Goal: Obtain resource: Download file/media

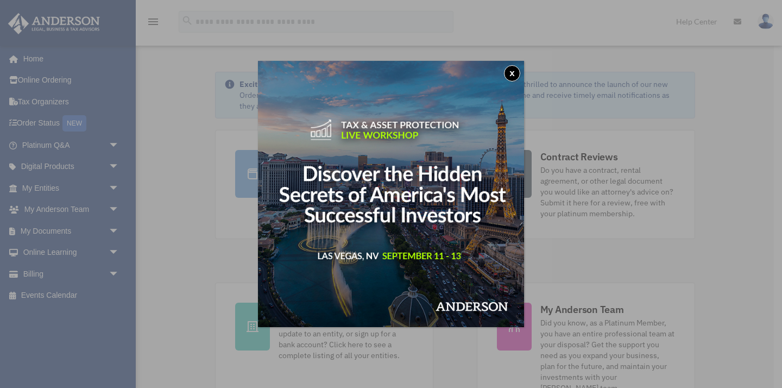
click at [509, 68] on button "x" at bounding box center [512, 73] width 16 height 16
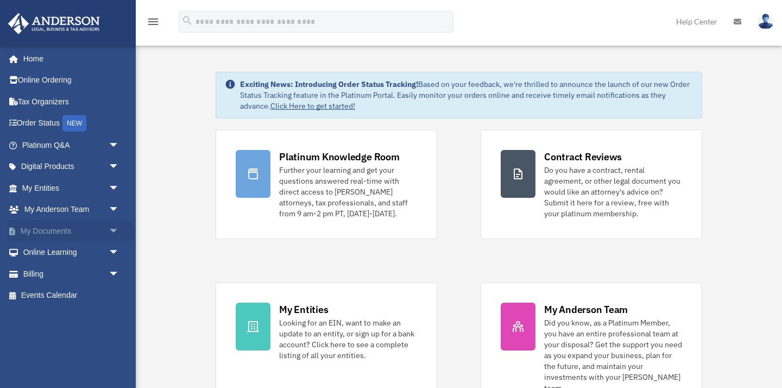
click at [64, 231] on link "My Documents arrow_drop_down" at bounding box center [72, 231] width 128 height 22
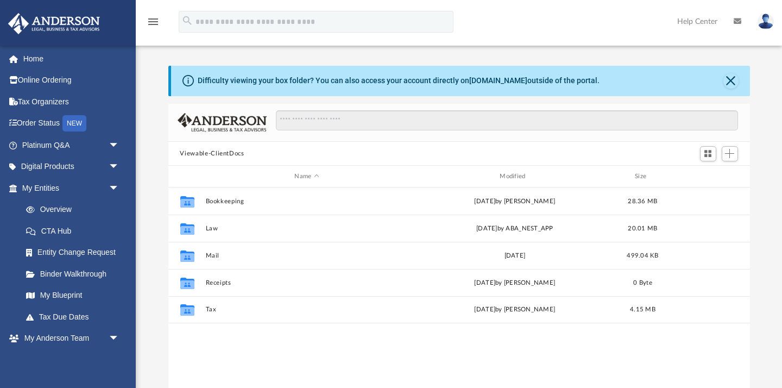
scroll to position [247, 582]
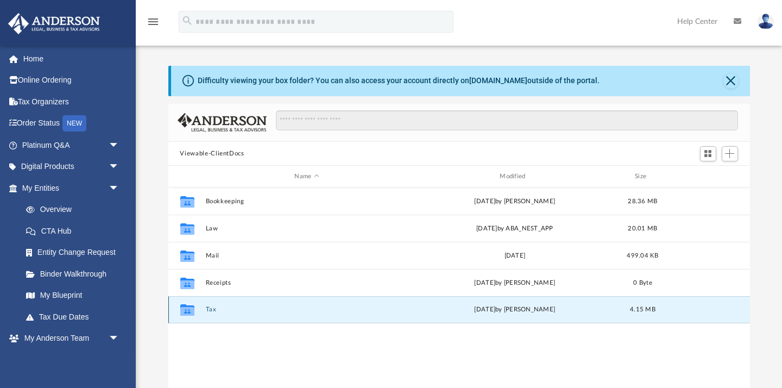
click at [212, 311] on button "Tax" at bounding box center [306, 309] width 203 height 7
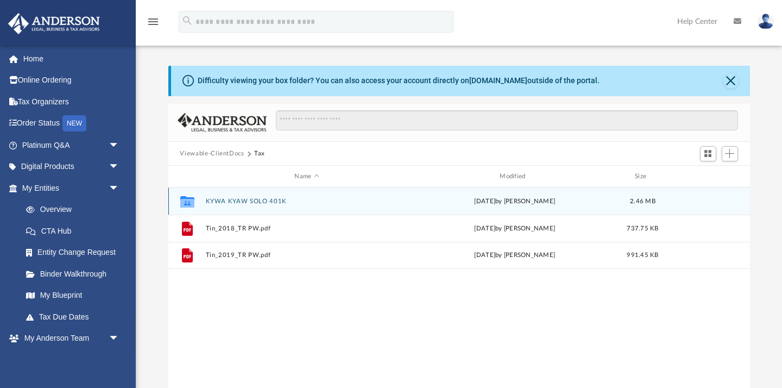
click at [211, 200] on button "KYWA KYAW SOLO 401K" at bounding box center [306, 201] width 203 height 7
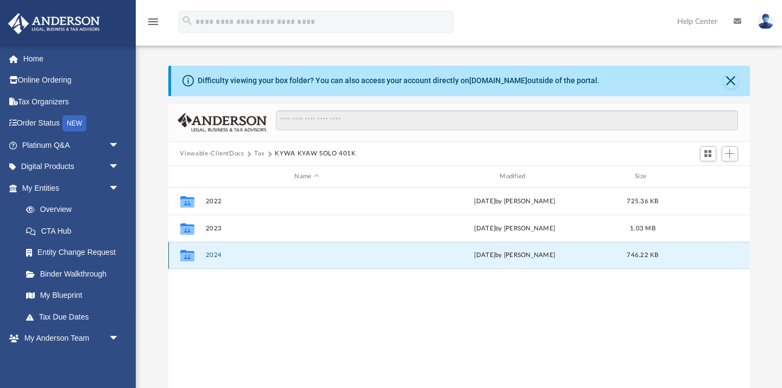
click at [219, 255] on button "2024" at bounding box center [306, 255] width 203 height 7
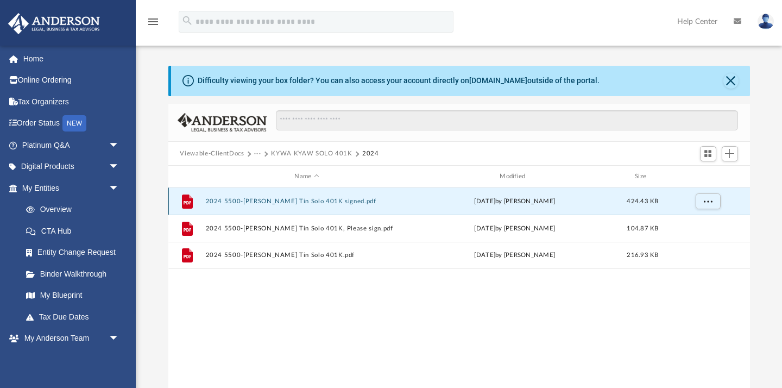
click at [266, 202] on button "2024 5500-[PERSON_NAME] Tin Solo 401K signed.pdf" at bounding box center [306, 201] width 203 height 7
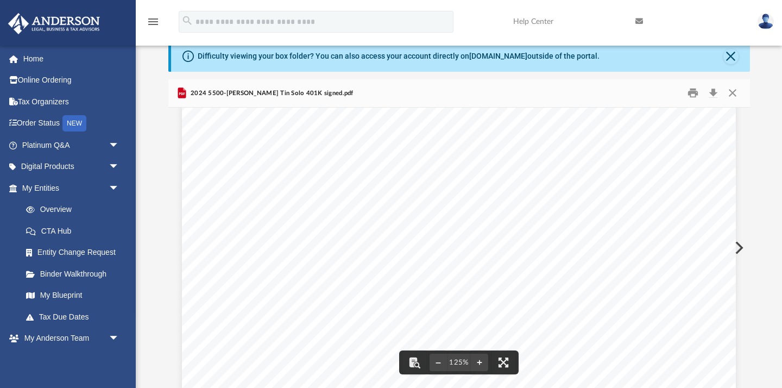
scroll to position [0, 0]
click at [734, 57] on button "Close" at bounding box center [731, 56] width 15 height 15
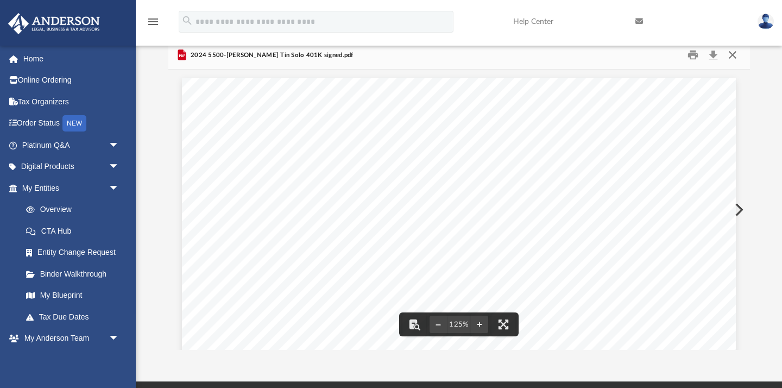
click at [734, 54] on button "Close" at bounding box center [733, 55] width 20 height 17
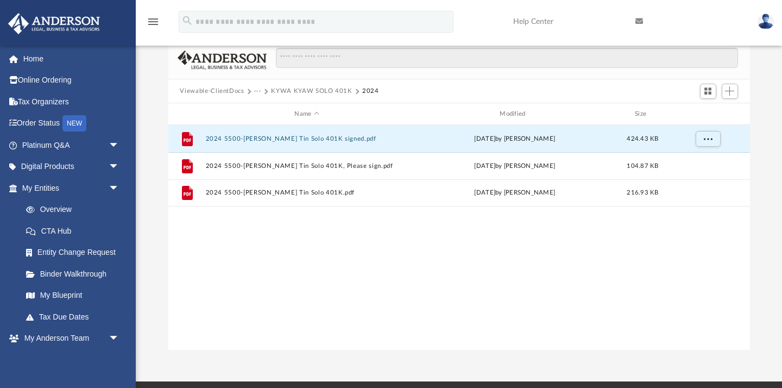
click at [311, 90] on button "KYWA KYAW SOLO 401K" at bounding box center [311, 91] width 81 height 10
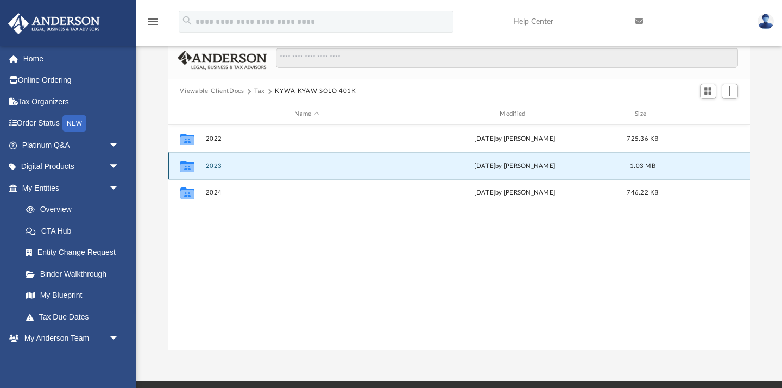
click at [218, 168] on button "2023" at bounding box center [306, 165] width 203 height 7
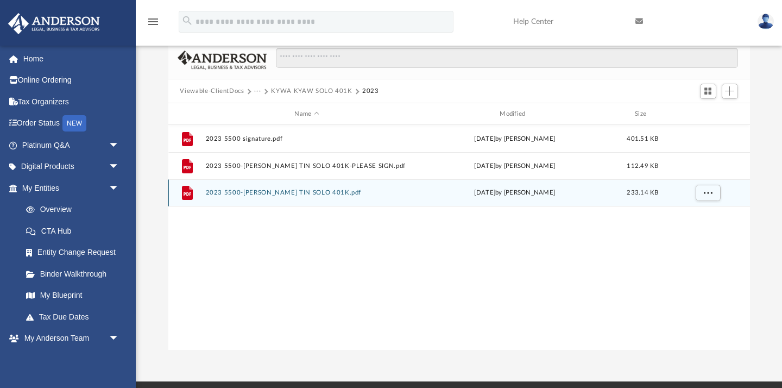
click at [273, 192] on button "2023 5500-KYAW KYAW TIN SOLO 401K.pdf" at bounding box center [306, 193] width 203 height 7
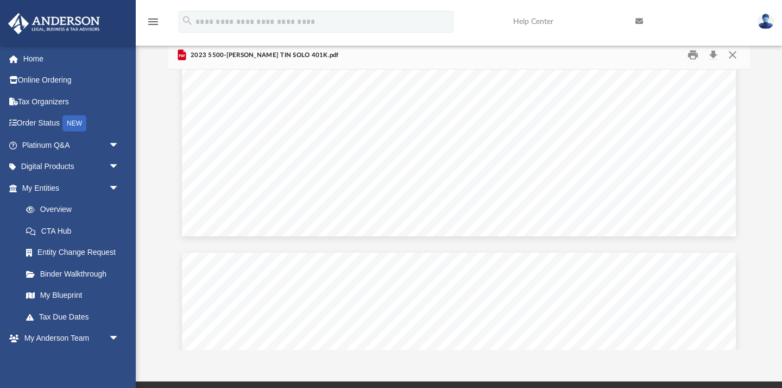
scroll to position [4223, 0]
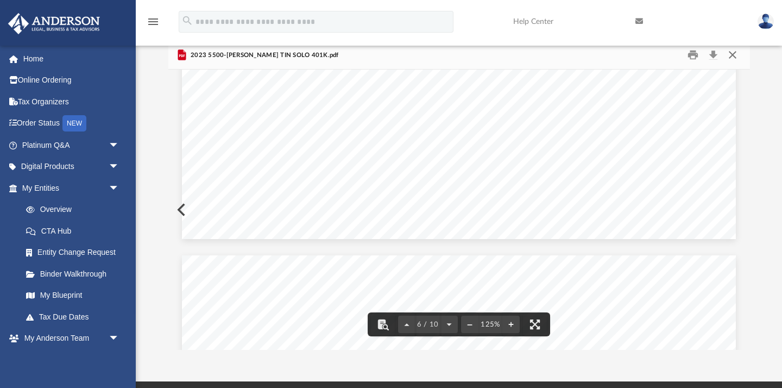
click at [728, 50] on button "Close" at bounding box center [733, 55] width 20 height 17
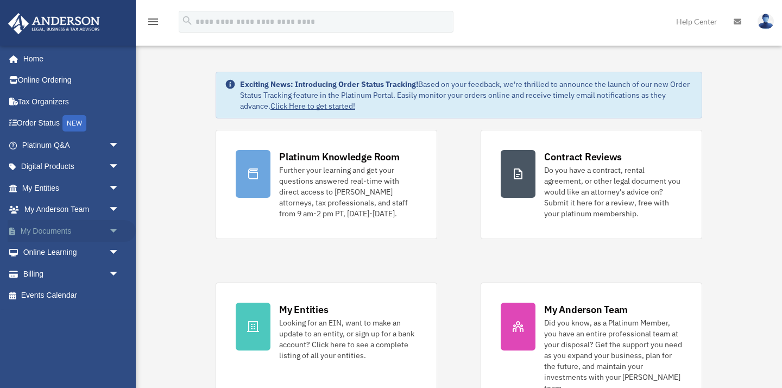
click at [58, 222] on link "My Documents arrow_drop_down" at bounding box center [72, 231] width 128 height 22
click at [114, 230] on span "arrow_drop_down" at bounding box center [120, 231] width 22 height 22
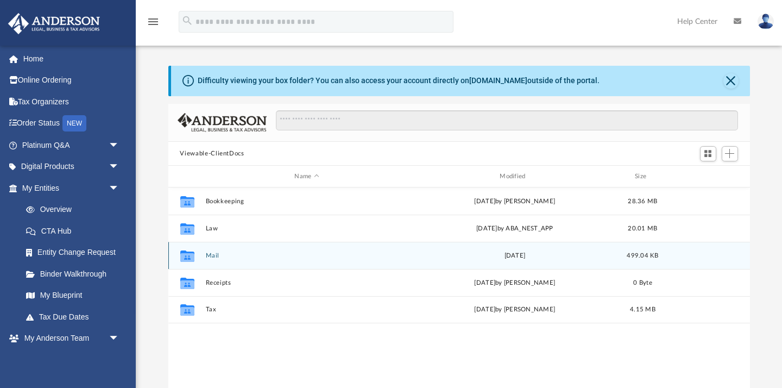
scroll to position [247, 582]
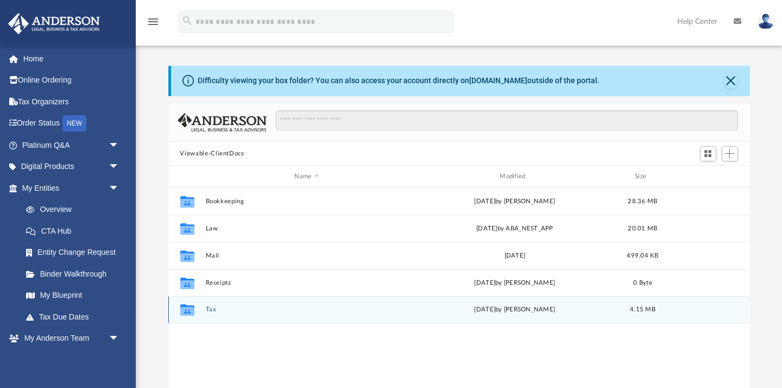
click at [210, 307] on button "Tax" at bounding box center [306, 309] width 203 height 7
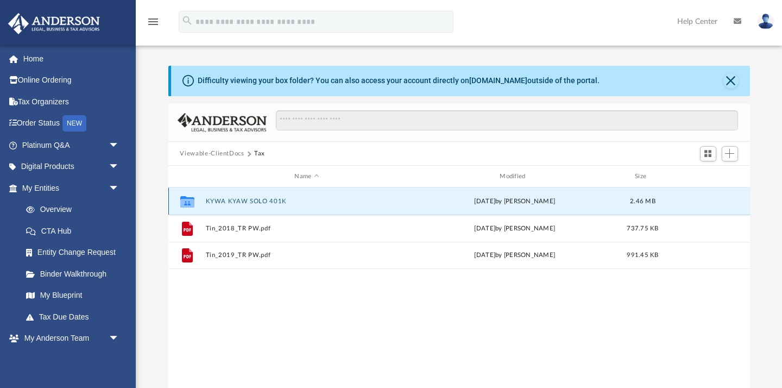
click at [233, 200] on button "KYWA KYAW SOLO 401K" at bounding box center [306, 201] width 203 height 7
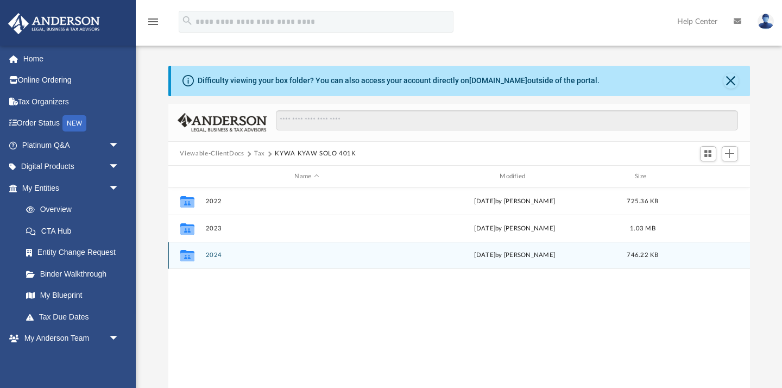
click at [217, 255] on button "2024" at bounding box center [306, 255] width 203 height 7
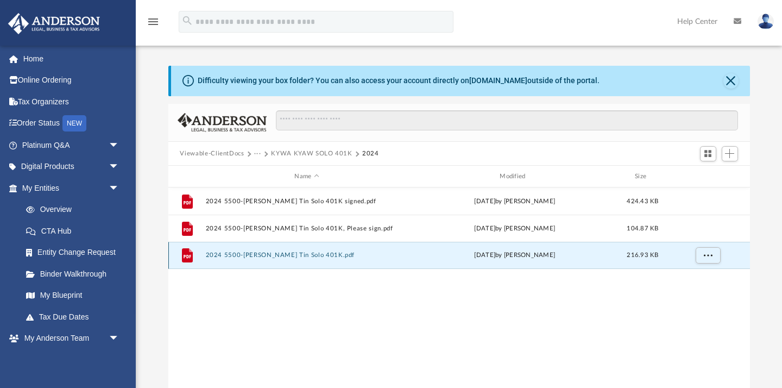
click at [259, 256] on button "2024 5500-Kyaw Kyaw Tin Solo 401K.pdf" at bounding box center [306, 255] width 203 height 7
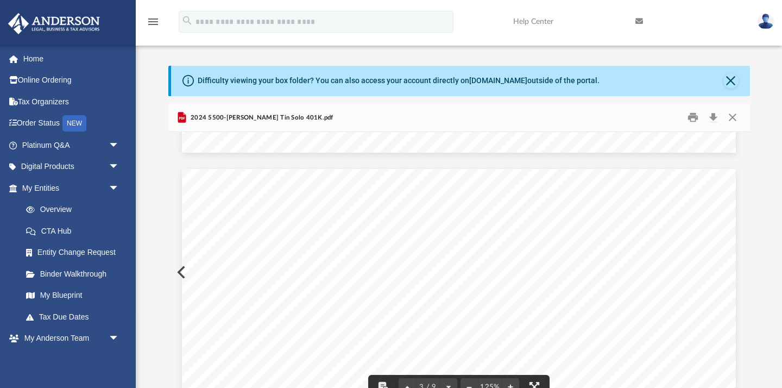
scroll to position [1224, 0]
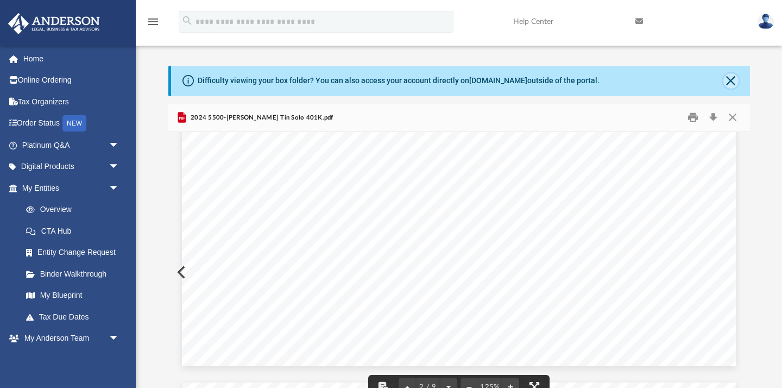
click at [734, 74] on button "Close" at bounding box center [731, 80] width 15 height 15
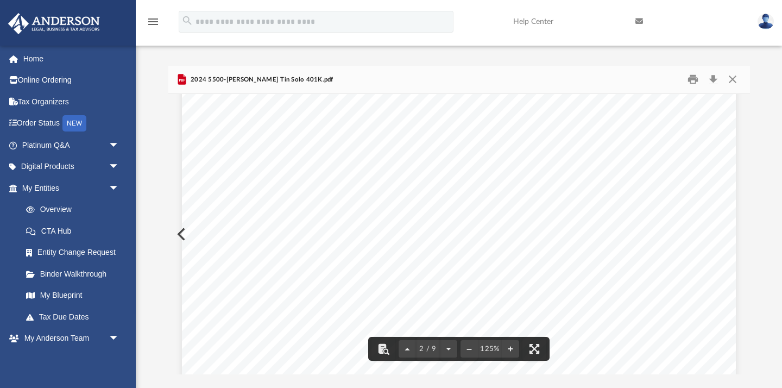
scroll to position [478, 0]
click at [730, 77] on button "Close" at bounding box center [733, 79] width 20 height 17
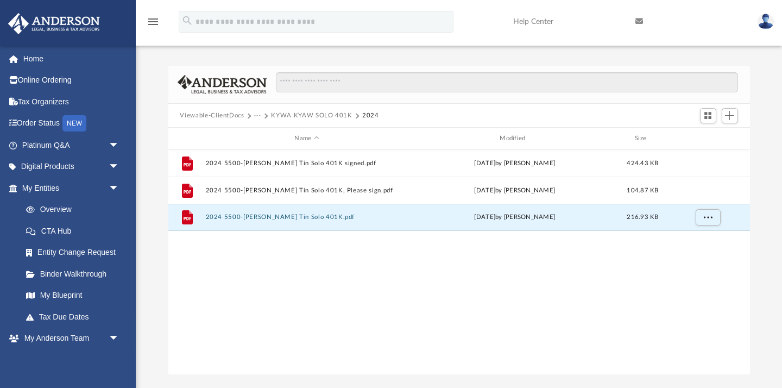
click at [305, 117] on button "KYWA KYAW SOLO 401K" at bounding box center [311, 116] width 81 height 10
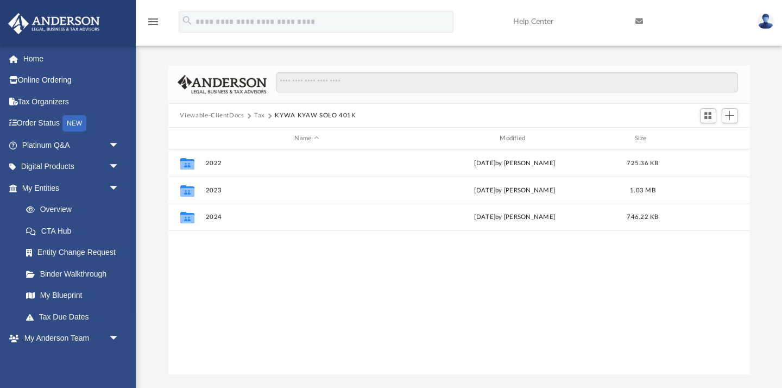
click at [261, 112] on button "Tax" at bounding box center [259, 116] width 11 height 10
click at [240, 116] on button "Viewable-ClientDocs" at bounding box center [212, 116] width 64 height 10
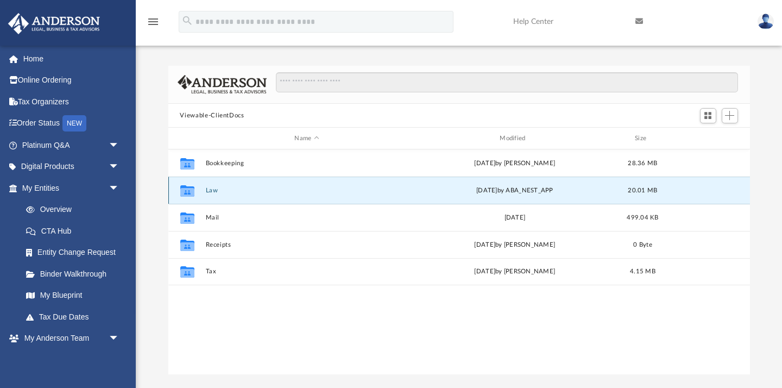
click at [211, 187] on button "Law" at bounding box center [306, 190] width 203 height 7
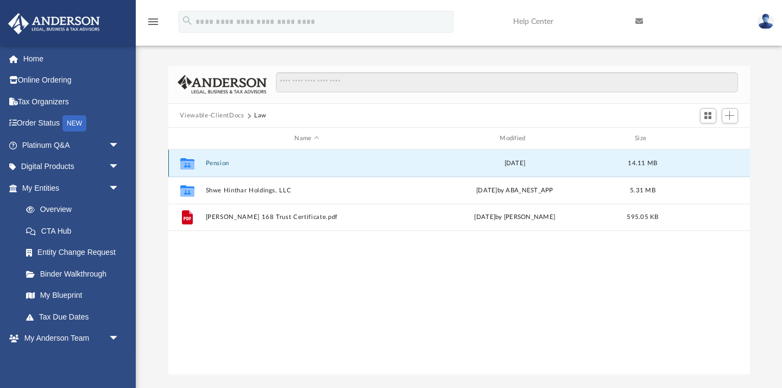
click at [223, 164] on button "Pension" at bounding box center [306, 163] width 203 height 7
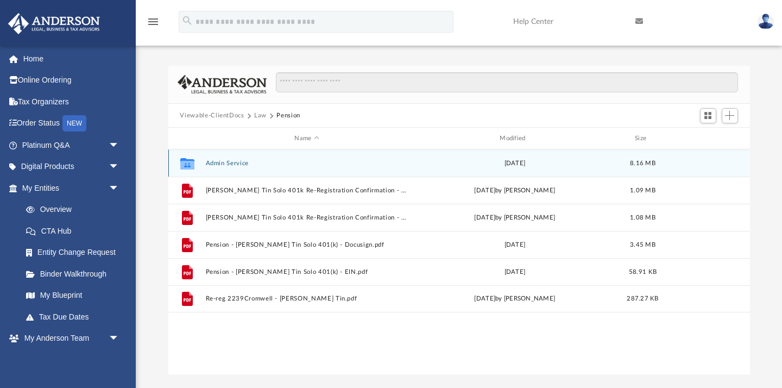
click at [223, 162] on button "Admin Service" at bounding box center [306, 163] width 203 height 7
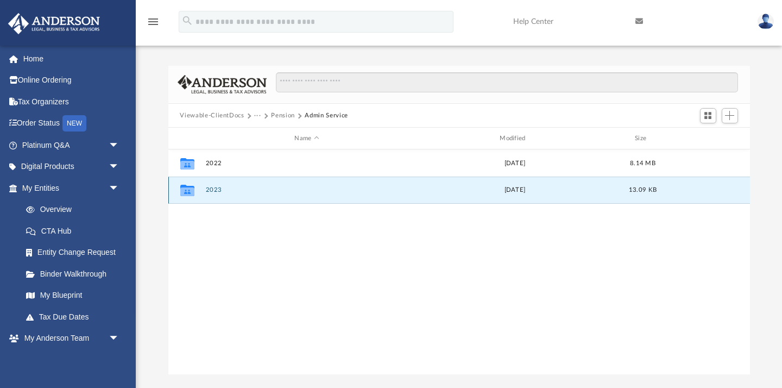
click at [214, 190] on button "2023" at bounding box center [306, 190] width 203 height 7
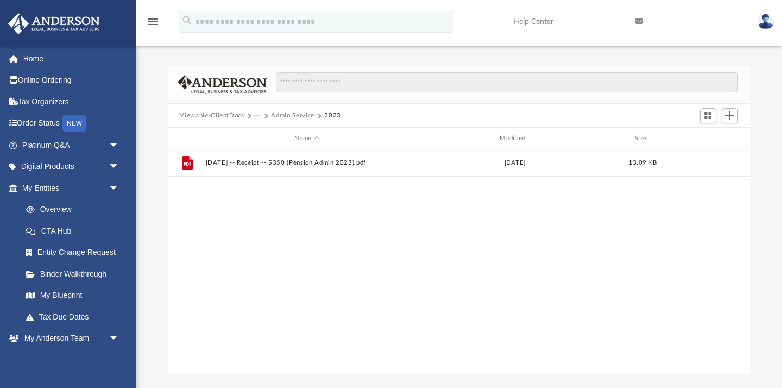
click at [306, 111] on button "Admin Service" at bounding box center [292, 116] width 43 height 10
click at [283, 113] on button "Pension" at bounding box center [283, 116] width 24 height 10
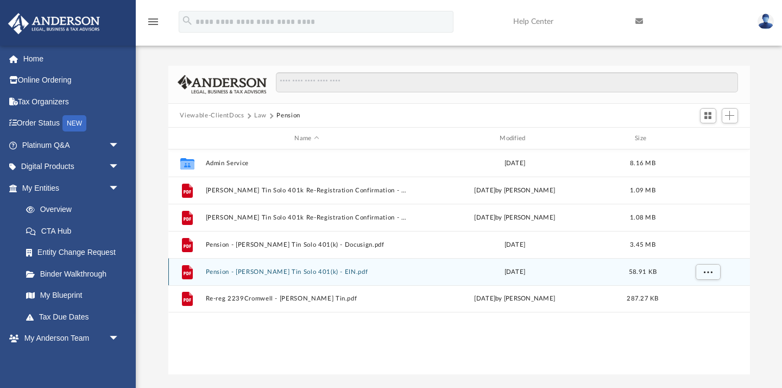
click at [274, 271] on button "Pension - [PERSON_NAME] Tin Solo 401(k) - EIN.pdf" at bounding box center [306, 271] width 203 height 7
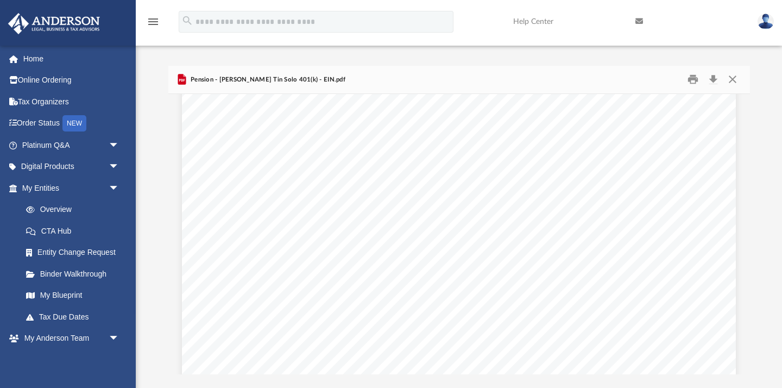
scroll to position [0, 0]
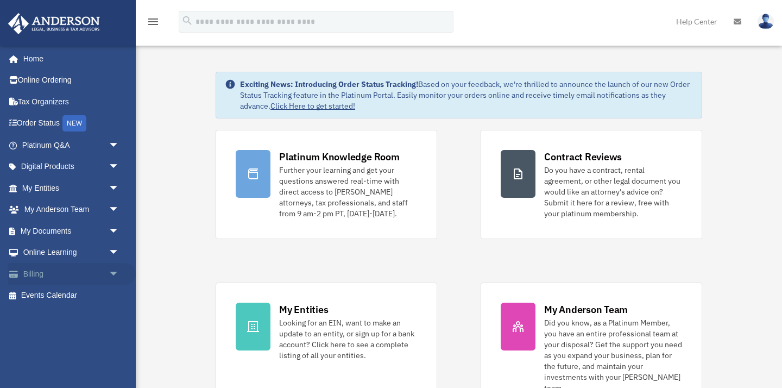
click at [60, 269] on link "Billing arrow_drop_down" at bounding box center [72, 274] width 128 height 22
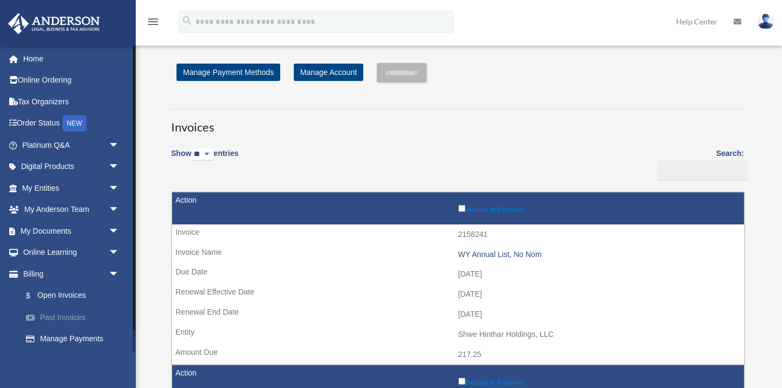
click at [84, 316] on link "Past Invoices" at bounding box center [75, 317] width 121 height 22
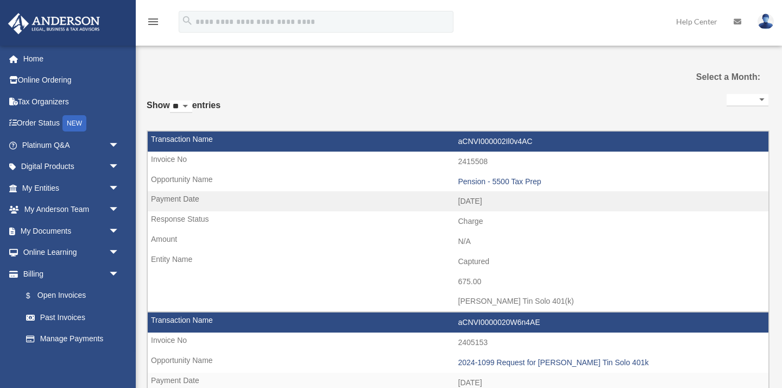
select select
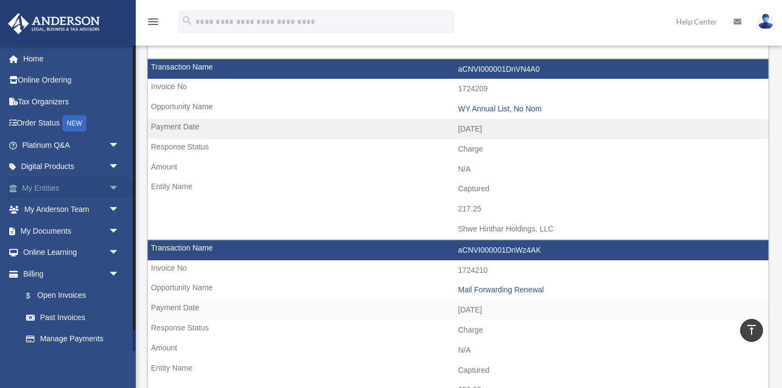
scroll to position [400, 0]
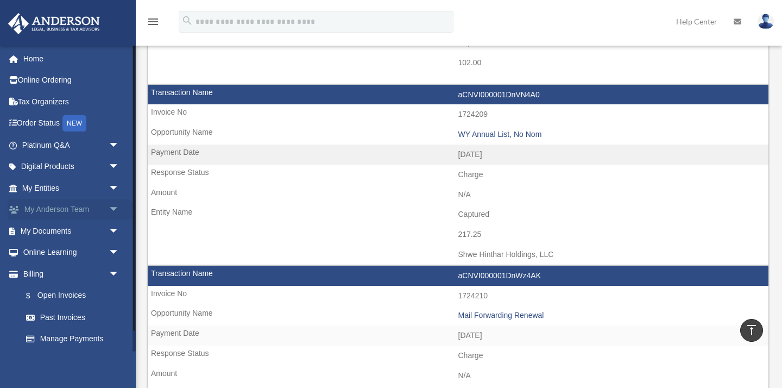
click at [64, 219] on link "My Anderson Team arrow_drop_down" at bounding box center [72, 210] width 128 height 22
click at [72, 231] on link "My Documents arrow_drop_down" at bounding box center [72, 231] width 128 height 22
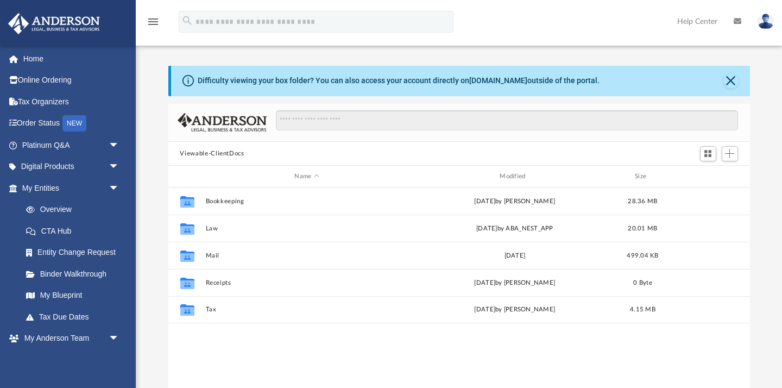
scroll to position [247, 582]
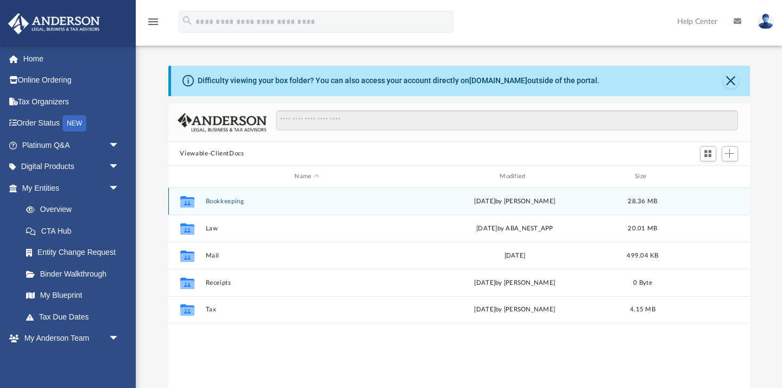
click at [233, 199] on button "Bookkeeping" at bounding box center [306, 201] width 203 height 7
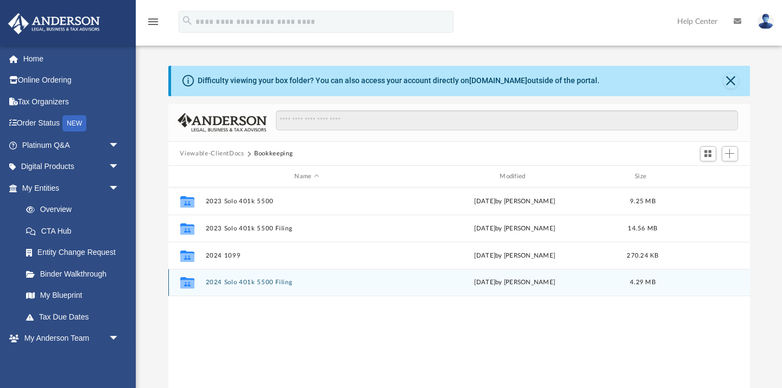
click at [264, 280] on button "2024 Solo 401k 5500 Filing" at bounding box center [306, 282] width 203 height 7
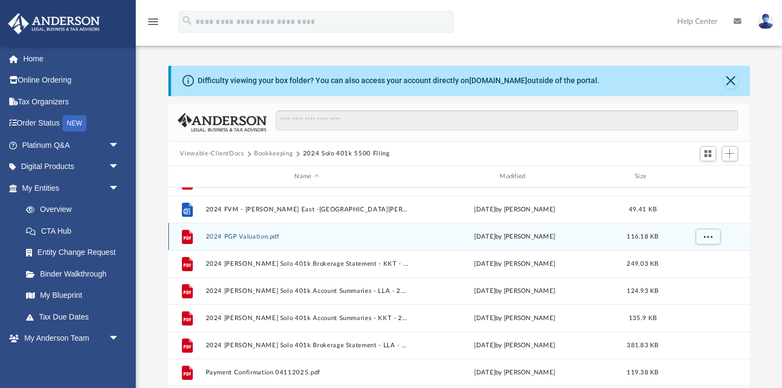
scroll to position [0, 0]
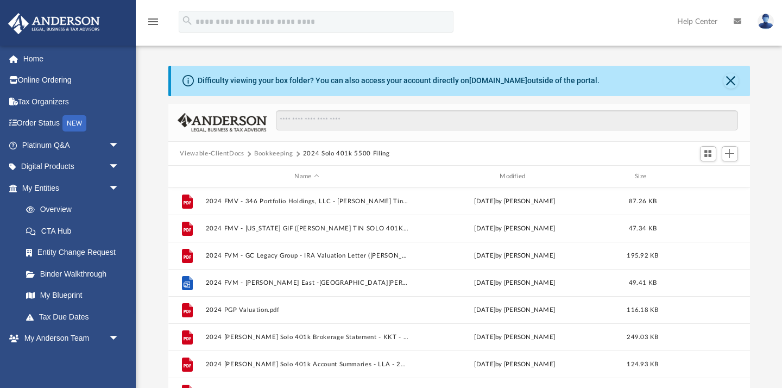
click at [272, 148] on div "Viewable-ClientDocs Bookkeeping 2024 Solo 401k 5500 Filing" at bounding box center [459, 154] width 582 height 24
click at [274, 153] on button "Bookkeeping" at bounding box center [273, 154] width 39 height 10
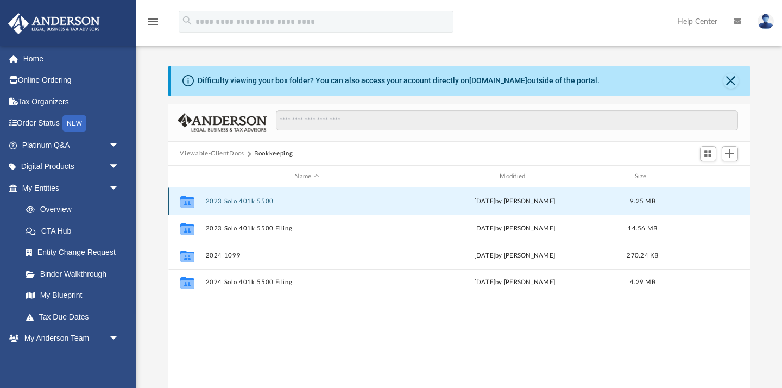
click at [244, 198] on button "2023 Solo 401k 5500" at bounding box center [306, 201] width 203 height 7
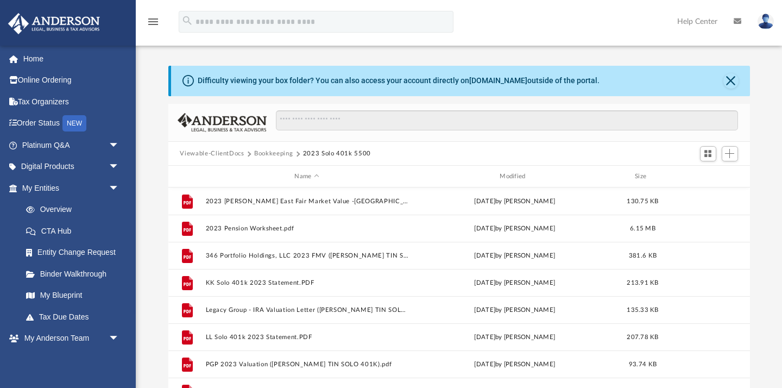
click at [278, 153] on button "Bookkeeping" at bounding box center [273, 154] width 39 height 10
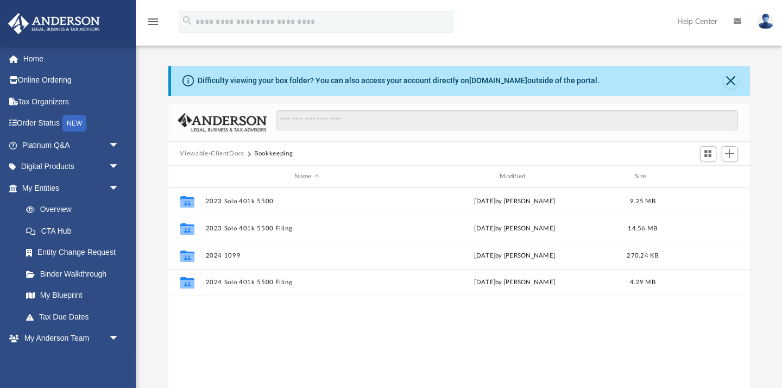
click at [226, 154] on button "Viewable-ClientDocs" at bounding box center [212, 154] width 64 height 10
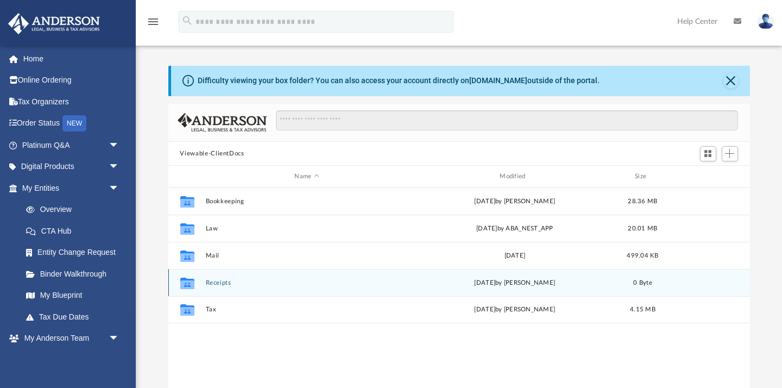
click at [214, 282] on button "Receipts" at bounding box center [306, 282] width 203 height 7
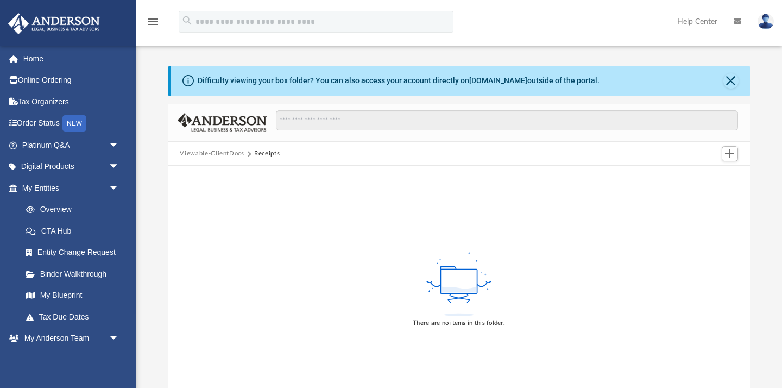
click at [238, 154] on button "Viewable-ClientDocs" at bounding box center [212, 154] width 64 height 10
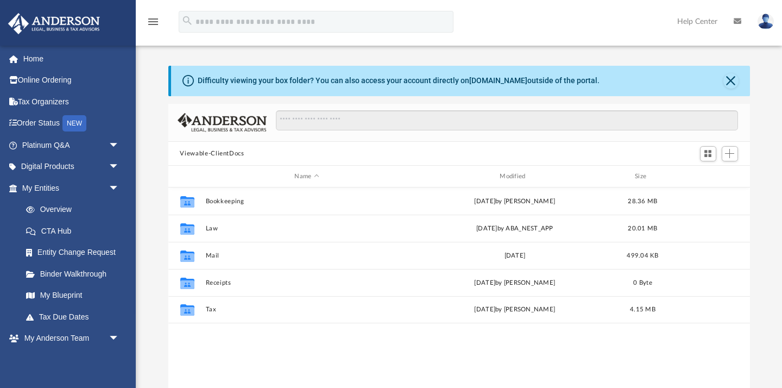
scroll to position [247, 582]
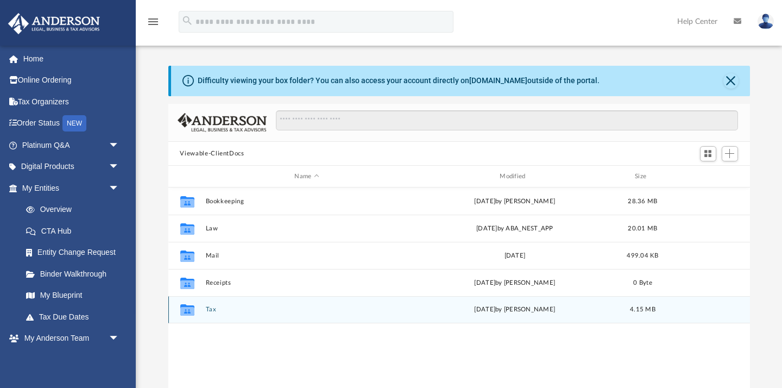
click at [211, 306] on button "Tax" at bounding box center [306, 309] width 203 height 7
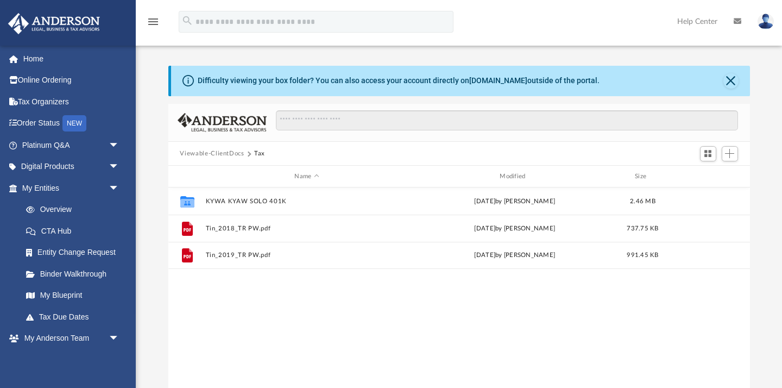
click at [237, 155] on button "Viewable-ClientDocs" at bounding box center [212, 154] width 64 height 10
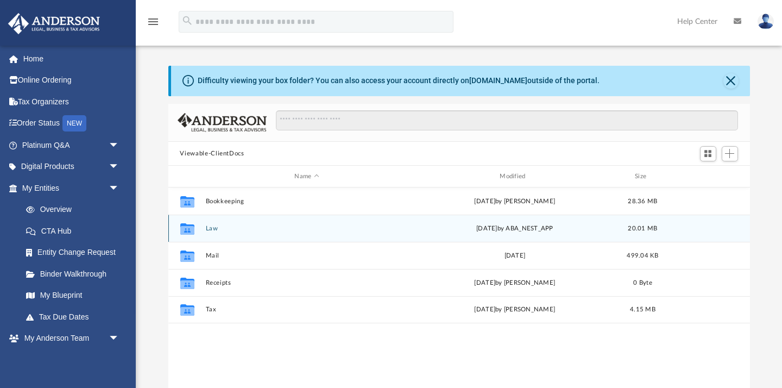
click at [210, 229] on button "Law" at bounding box center [306, 228] width 203 height 7
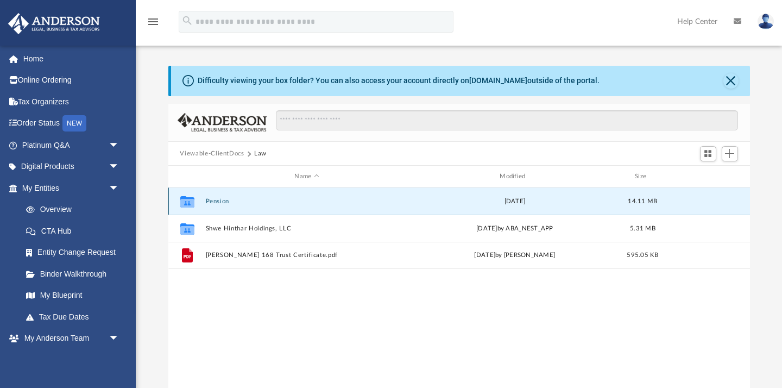
click at [214, 203] on button "Pension" at bounding box center [306, 201] width 203 height 7
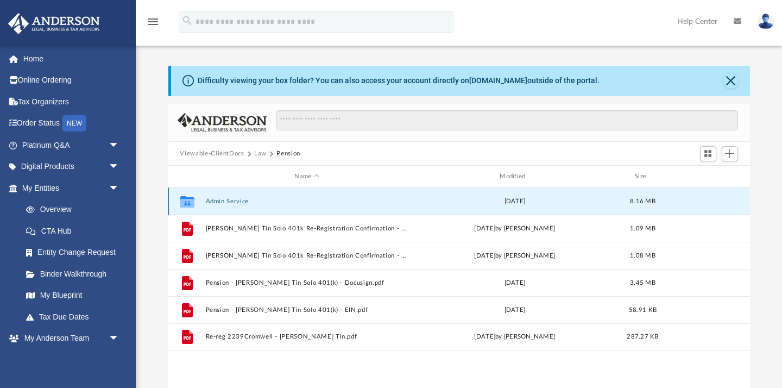
click at [244, 202] on button "Admin Service" at bounding box center [306, 201] width 203 height 7
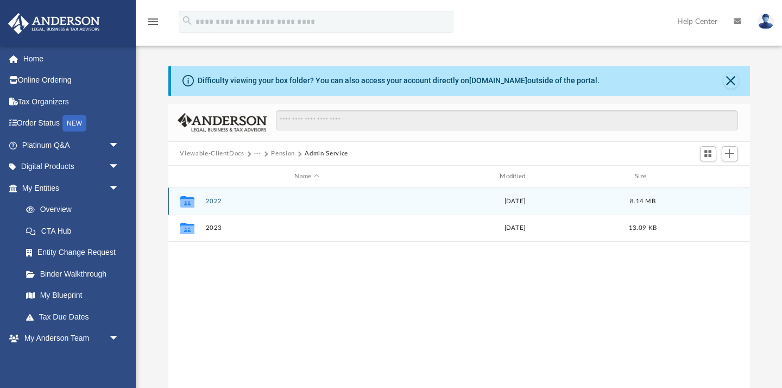
click at [219, 196] on div "Collaborated Folder 2022 [DATE] 8.14 MB" at bounding box center [459, 200] width 582 height 27
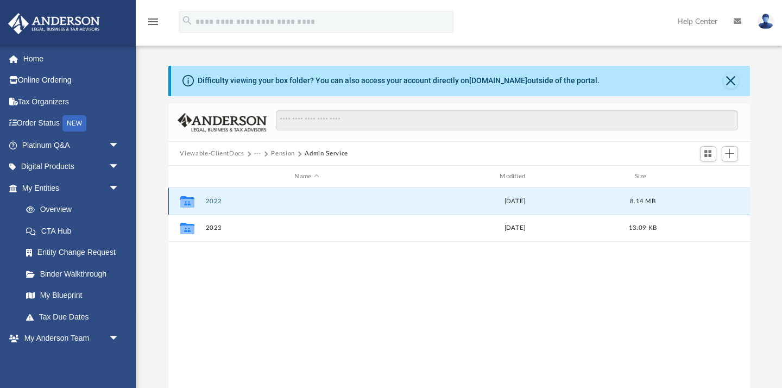
click at [219, 199] on button "2022" at bounding box center [306, 201] width 203 height 7
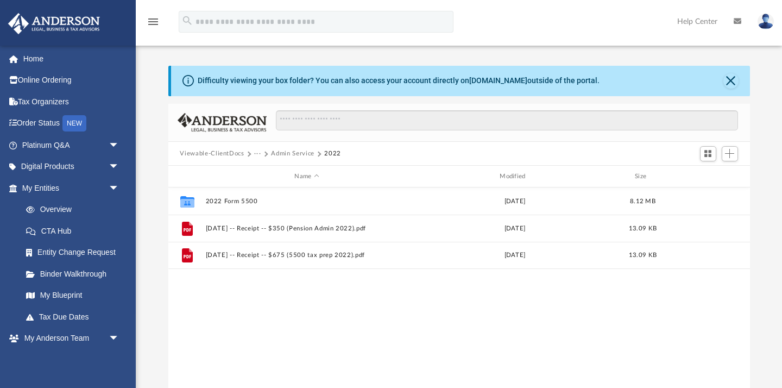
click at [286, 154] on button "Admin Service" at bounding box center [292, 154] width 43 height 10
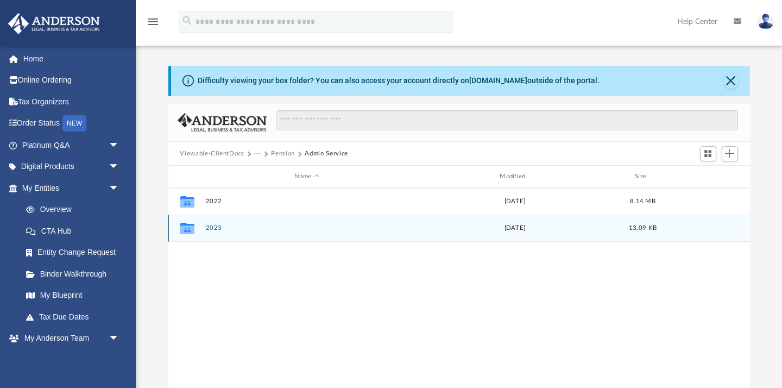
click at [213, 223] on div "Collaborated Folder 2023 [DATE] 13.09 KB" at bounding box center [459, 228] width 582 height 27
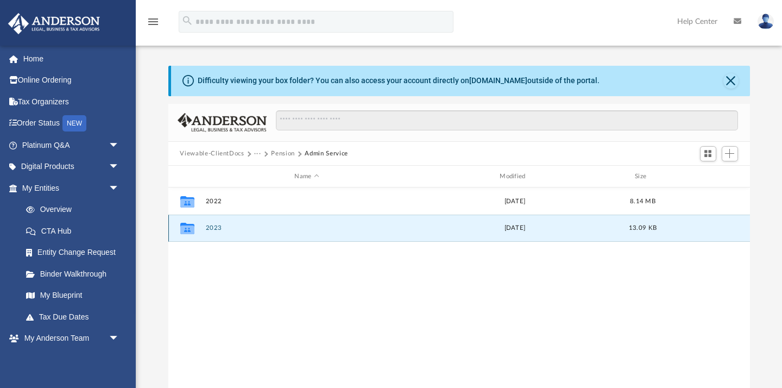
click at [215, 227] on button "2023" at bounding box center [306, 228] width 203 height 7
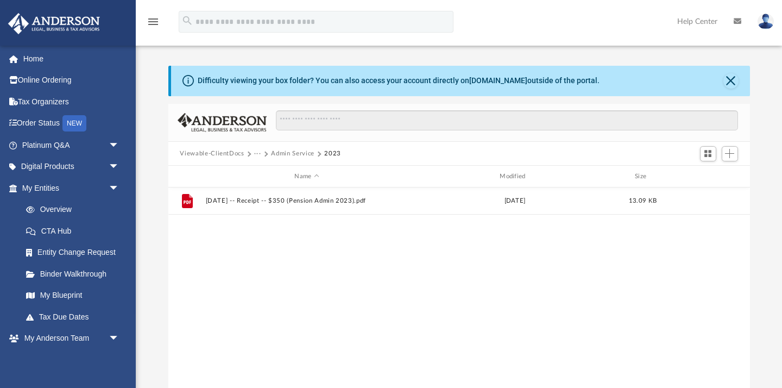
click at [287, 150] on button "Admin Service" at bounding box center [292, 154] width 43 height 10
click at [284, 156] on button "Pension" at bounding box center [283, 154] width 24 height 10
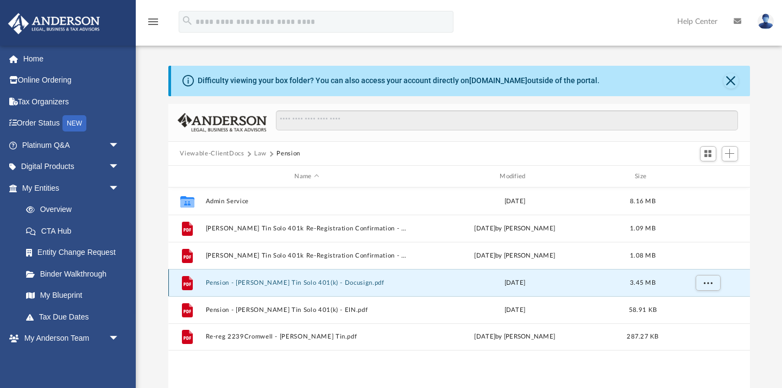
click at [303, 280] on button "Pension - [PERSON_NAME] Tin Solo 401(k) - Docusign.pdf" at bounding box center [306, 282] width 203 height 7
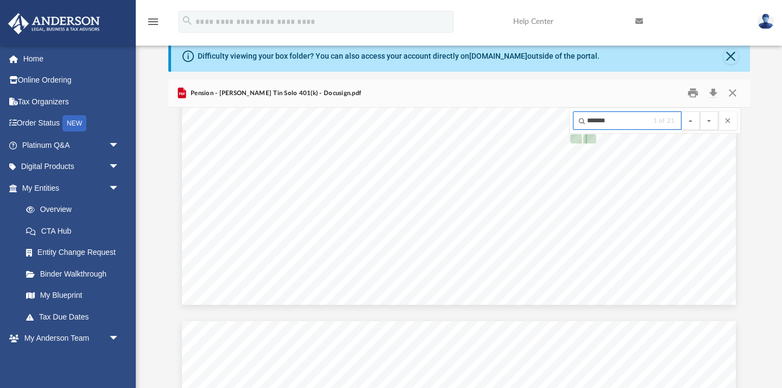
scroll to position [528, 0]
type input "*******"
click at [700, 111] on button "File preview" at bounding box center [709, 120] width 18 height 18
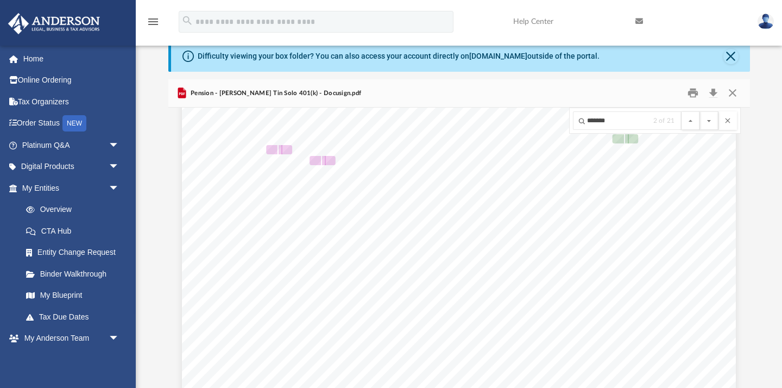
scroll to position [4031, 0]
click at [700, 111] on button "File preview" at bounding box center [709, 120] width 18 height 18
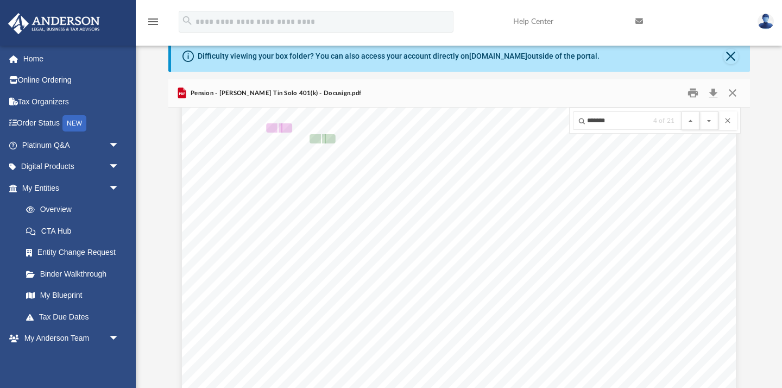
scroll to position [4471, 0]
click at [700, 111] on button "File preview" at bounding box center [709, 120] width 18 height 18
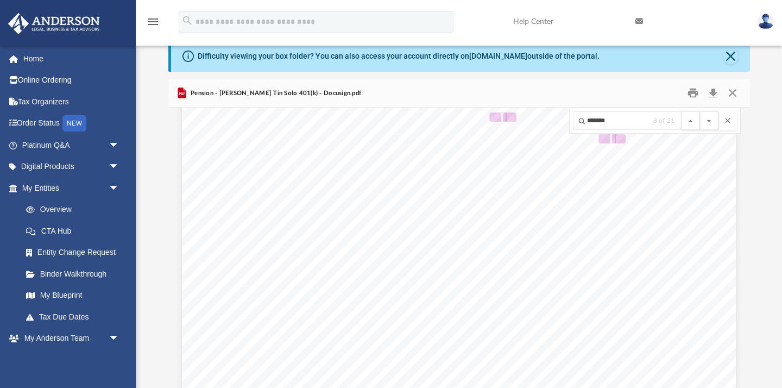
scroll to position [15506, 0]
click at [700, 111] on button "File preview" at bounding box center [709, 120] width 18 height 18
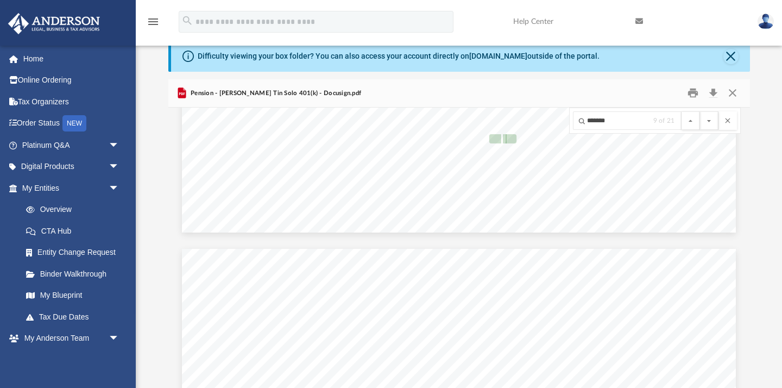
click at [700, 111] on button "File preview" at bounding box center [709, 120] width 18 height 18
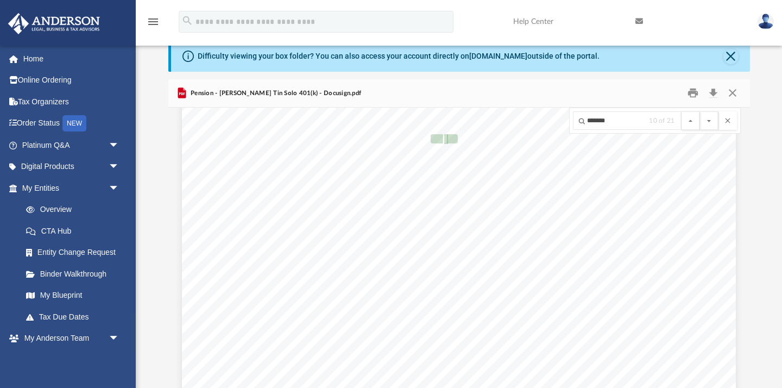
click at [700, 111] on button "File preview" at bounding box center [709, 120] width 18 height 18
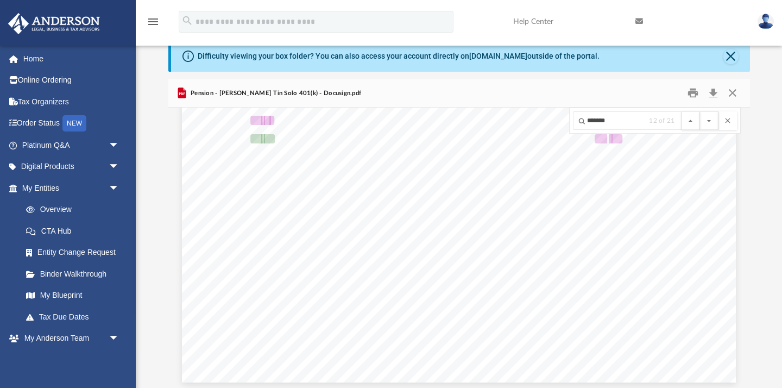
click at [700, 111] on button "File preview" at bounding box center [709, 120] width 18 height 18
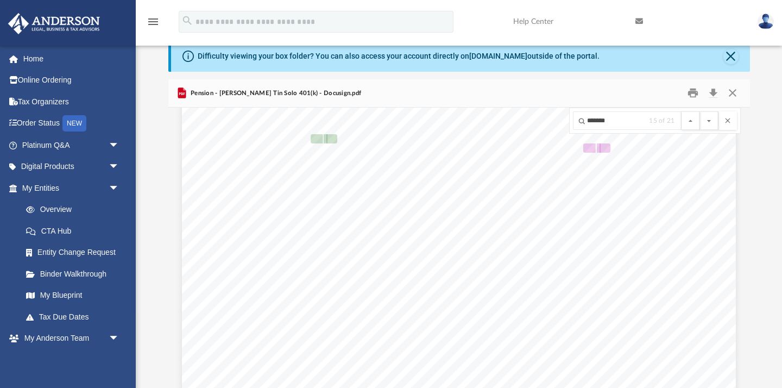
click at [700, 111] on button "File preview" at bounding box center [709, 120] width 18 height 18
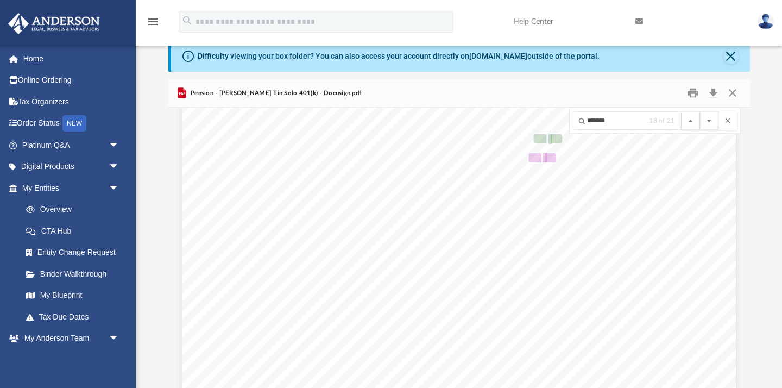
click at [700, 111] on button "File preview" at bounding box center [709, 120] width 18 height 18
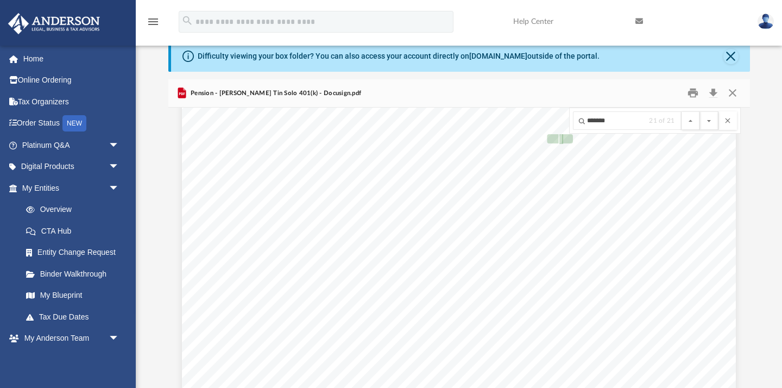
click at [700, 111] on button "File preview" at bounding box center [709, 120] width 18 height 18
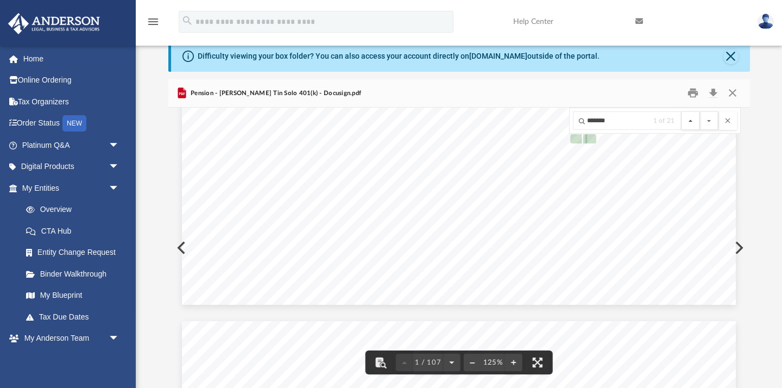
click at [692, 118] on button "File preview" at bounding box center [691, 120] width 18 height 18
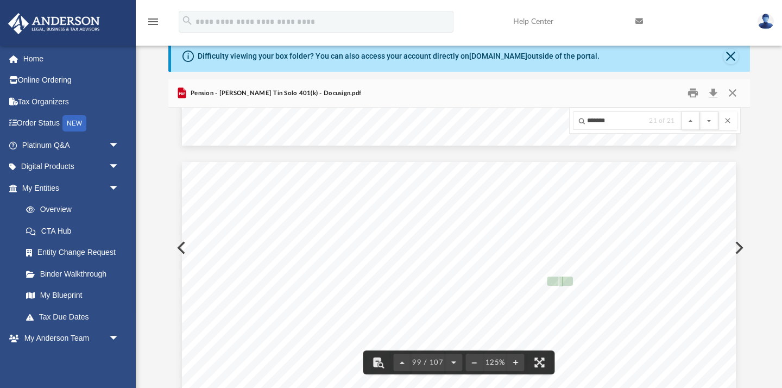
scroll to position [71809, 0]
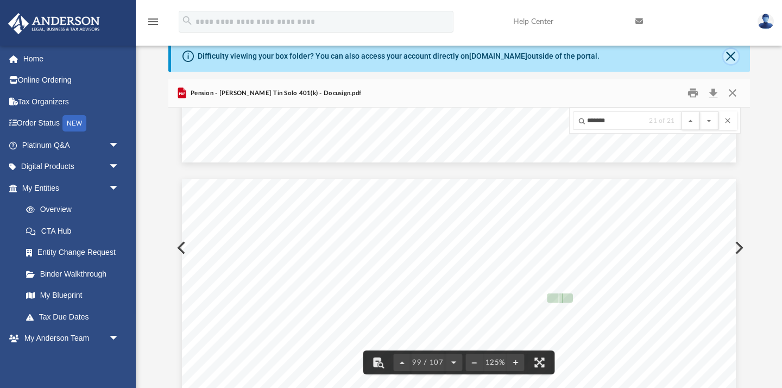
click at [730, 53] on button "Close" at bounding box center [731, 56] width 15 height 15
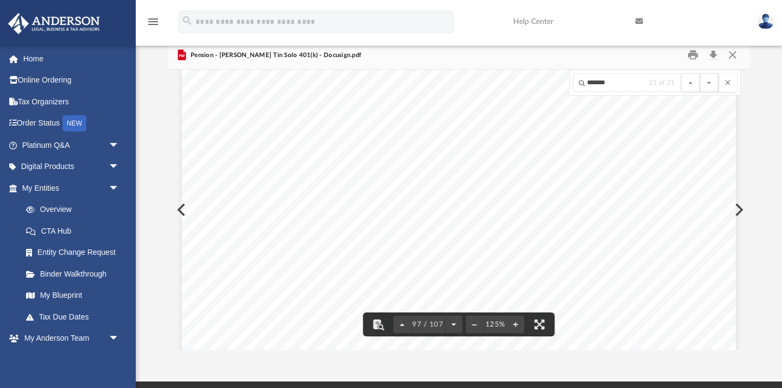
scroll to position [0, 0]
